Goal: Task Accomplishment & Management: Use online tool/utility

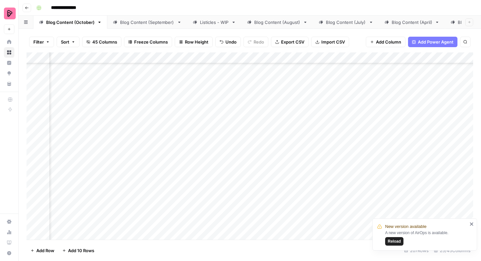
scroll to position [1615, 190]
click at [397, 242] on span "Reload" at bounding box center [394, 241] width 13 height 6
click at [200, 24] on div "Listicles - WIP" at bounding box center [214, 22] width 29 height 7
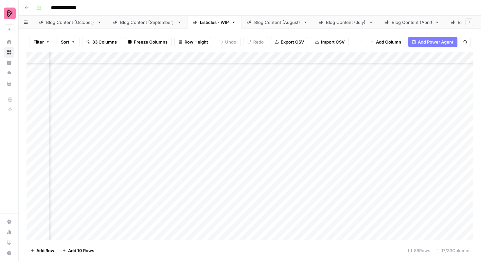
click at [164, 23] on div "Blog Content (September)" at bounding box center [147, 22] width 54 height 7
click at [69, 24] on div "Blog Content (October)" at bounding box center [70, 22] width 48 height 7
drag, startPoint x: 218, startPoint y: 25, endPoint x: 143, endPoint y: 22, distance: 75.3
click at [143, 22] on div "Blog Content (October) Blog Content (September) Listicles - WIP Blog Content (A…" at bounding box center [250, 22] width 463 height 13
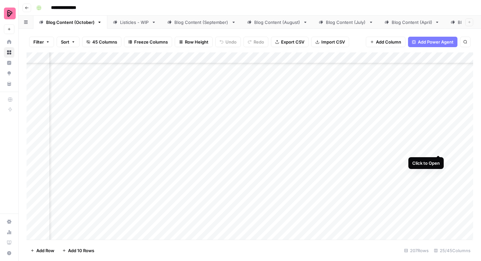
click at [438, 141] on div "Add Column" at bounding box center [250, 145] width 447 height 187
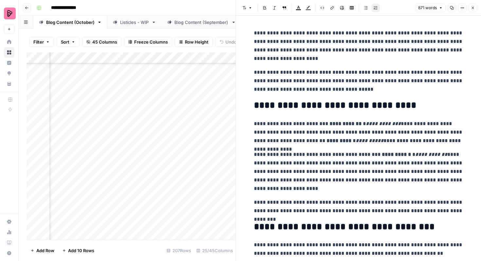
click at [475, 9] on icon "button" at bounding box center [473, 8] width 4 height 4
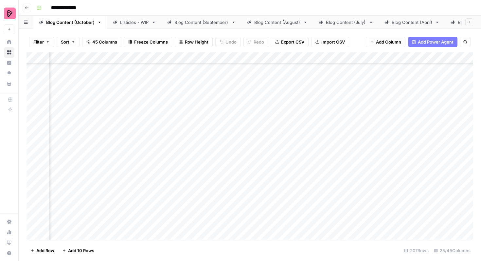
click at [194, 142] on div "Add Column" at bounding box center [250, 145] width 447 height 187
click at [438, 159] on div "Add Column" at bounding box center [250, 145] width 447 height 187
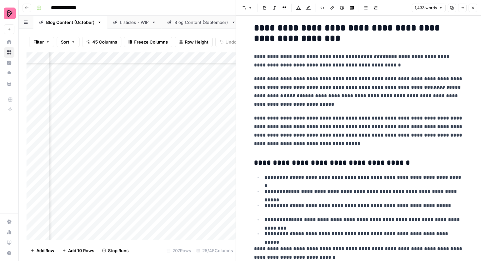
scroll to position [61, 0]
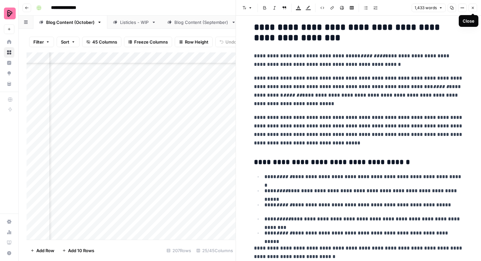
click at [474, 8] on icon "button" at bounding box center [473, 8] width 4 height 4
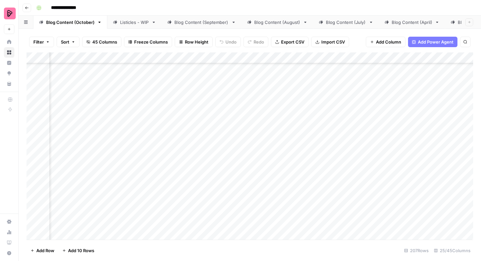
click at [229, 163] on div "Add Column" at bounding box center [250, 145] width 447 height 187
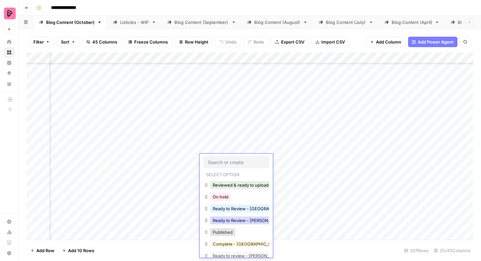
click at [238, 221] on button "Ready to Review - Rebekah" at bounding box center [248, 220] width 77 height 8
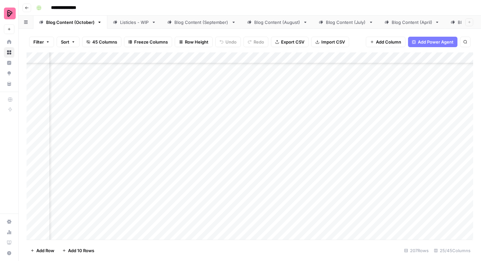
scroll to position [1639, 340]
click at [215, 97] on div "Add Column" at bounding box center [250, 145] width 447 height 187
click at [217, 114] on div "Add Column" at bounding box center [250, 145] width 447 height 187
click at [217, 131] on div "Add Column" at bounding box center [250, 145] width 447 height 187
click at [216, 148] on div "Add Column" at bounding box center [250, 145] width 447 height 187
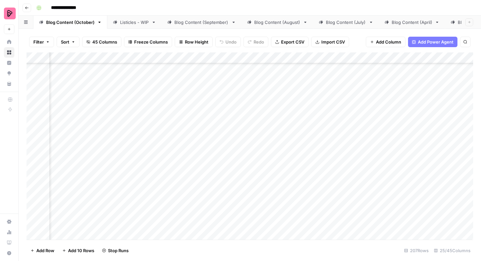
click at [217, 167] on div "Add Column" at bounding box center [250, 145] width 447 height 187
click at [216, 182] on div "Add Column" at bounding box center [250, 145] width 447 height 187
click at [216, 199] on div "Add Column" at bounding box center [250, 145] width 447 height 187
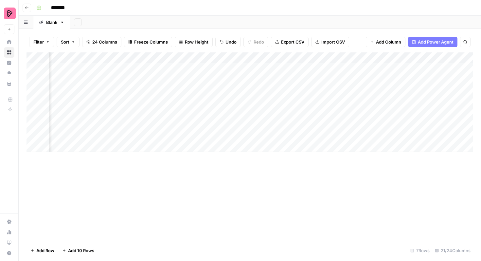
scroll to position [0, 231]
click at [339, 67] on div "Add Column" at bounding box center [250, 102] width 447 height 100
